Goal: Complete application form

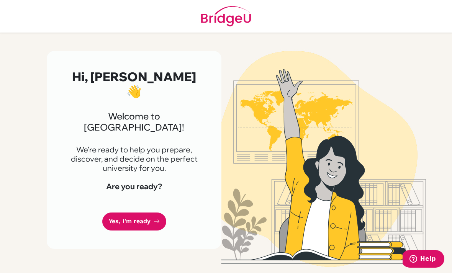
click at [113, 212] on link "Yes, I'm ready" at bounding box center [134, 221] width 64 height 18
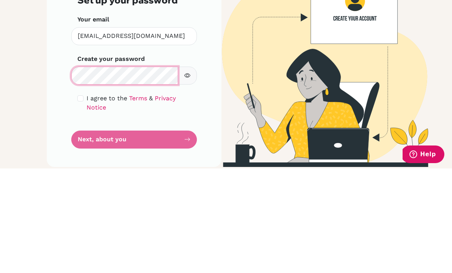
scroll to position [24, 0]
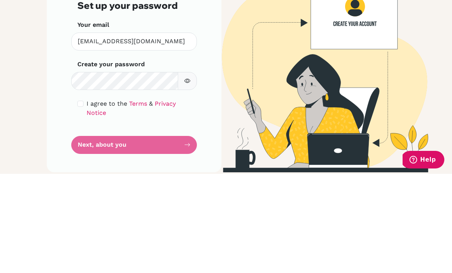
click at [76, 80] on div "Step 1 of 4 Set up your password Your email [EMAIL_ADDRESS][DOMAIN_NAME] Invali…" at bounding box center [134, 161] width 175 height 220
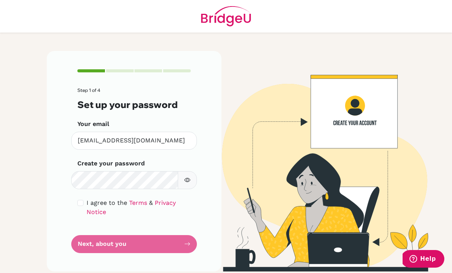
click at [79, 200] on input "checkbox" at bounding box center [80, 203] width 6 height 6
checkbox input "true"
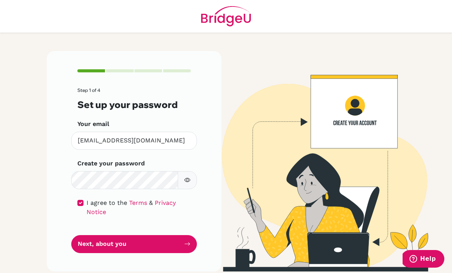
click at [180, 171] on button "button" at bounding box center [187, 180] width 19 height 18
click at [83, 235] on button "Next, about you" at bounding box center [134, 244] width 126 height 18
